Goal: Use online tool/utility: Utilize a website feature to perform a specific function

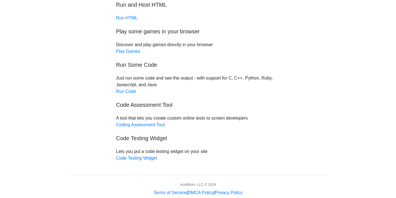
scroll to position [54, 0]
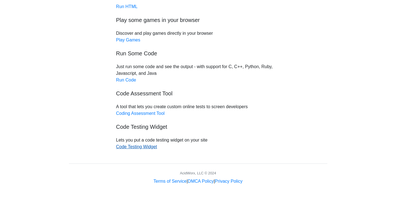
click at [138, 146] on link "Code Testing Widget" at bounding box center [136, 146] width 41 height 5
click at [119, 81] on link "Run Code" at bounding box center [126, 80] width 20 height 5
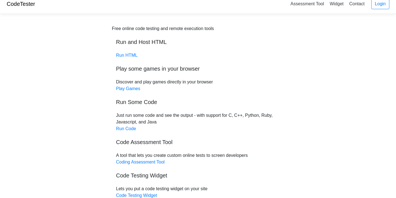
scroll to position [4, 0]
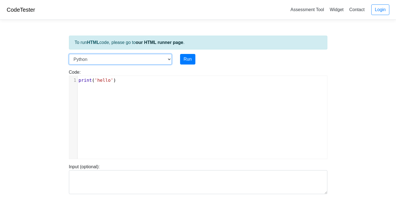
click at [159, 60] on select "C C++ Go Java Javascript Python Ruby" at bounding box center [120, 59] width 103 height 11
select select "c"
click at [69, 54] on select "C C++ Go Java Javascript Python Ruby" at bounding box center [120, 59] width 103 height 11
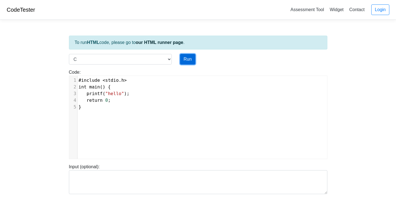
click at [193, 60] on button "Run" at bounding box center [187, 59] width 15 height 11
type input "https://codetester.io/runner?s=R9W55NBgWx"
type textarea "Stdout: hello"
